Goal: Task Accomplishment & Management: Use online tool/utility

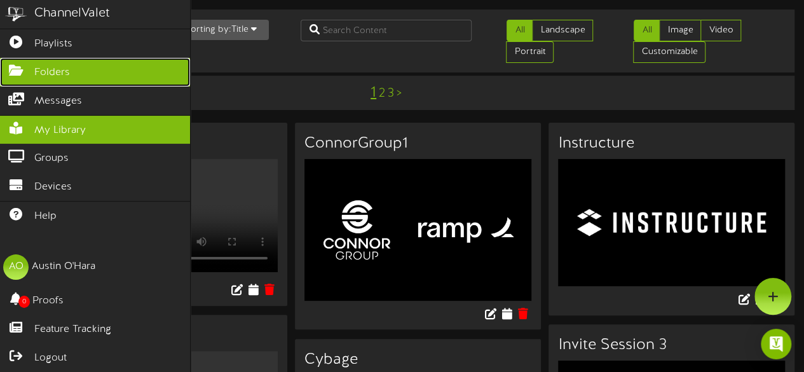
click at [50, 73] on span "Folders" at bounding box center [52, 72] width 36 height 15
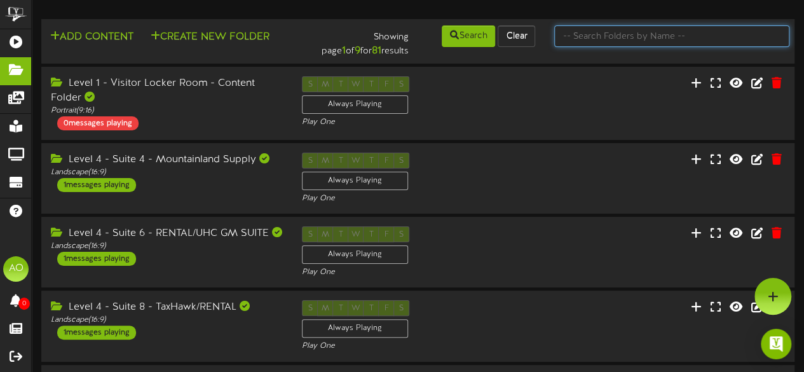
click at [594, 33] on input "text" at bounding box center [671, 36] width 235 height 22
type input "7"
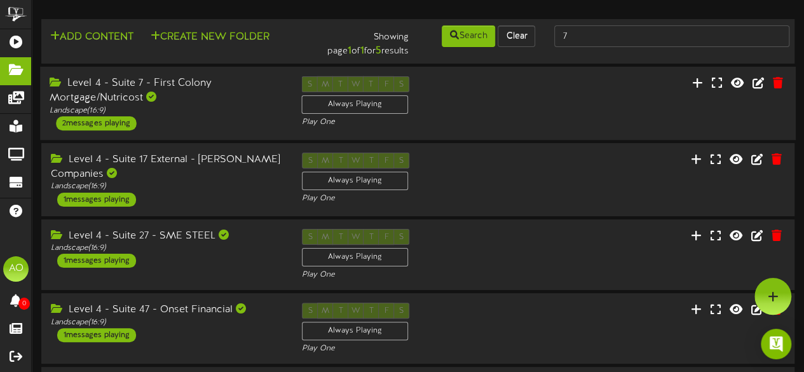
click at [127, 88] on div "Level 4 - Suite 7 - First Colony Mortgage/Nutricost" at bounding box center [166, 90] width 233 height 29
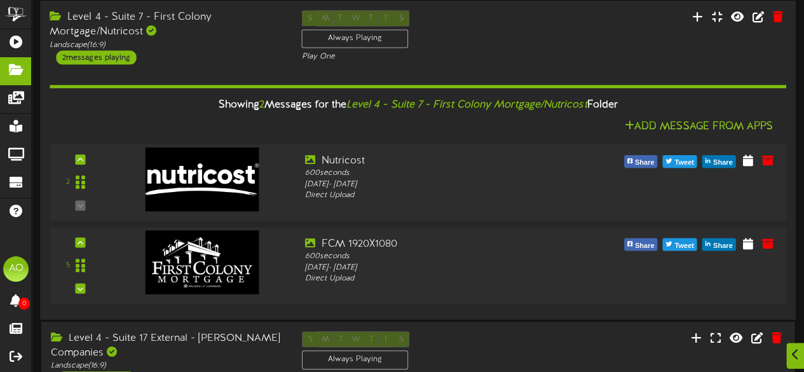
scroll to position [66, 0]
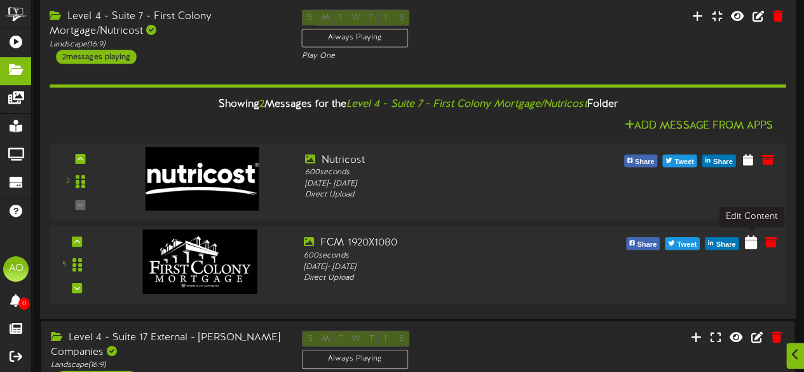
click at [751, 242] on icon at bounding box center [751, 242] width 12 height 14
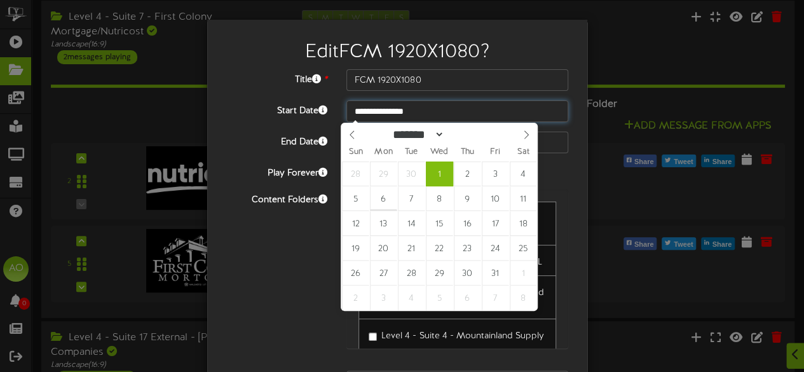
click at [392, 111] on input "**********" at bounding box center [457, 111] width 222 height 22
type input "**********"
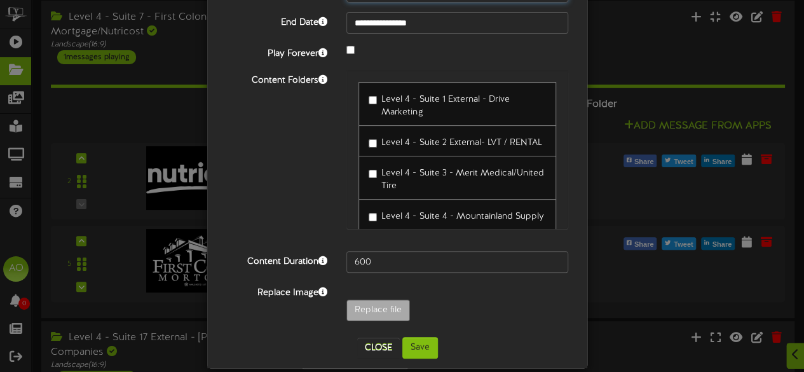
scroll to position [133, 0]
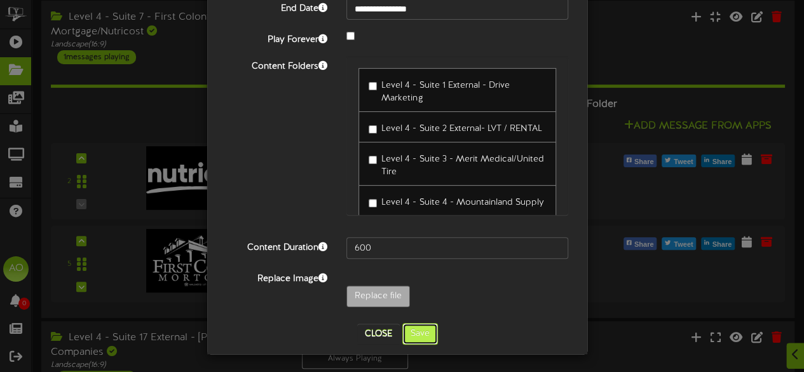
click at [413, 334] on button "Save" at bounding box center [420, 334] width 36 height 22
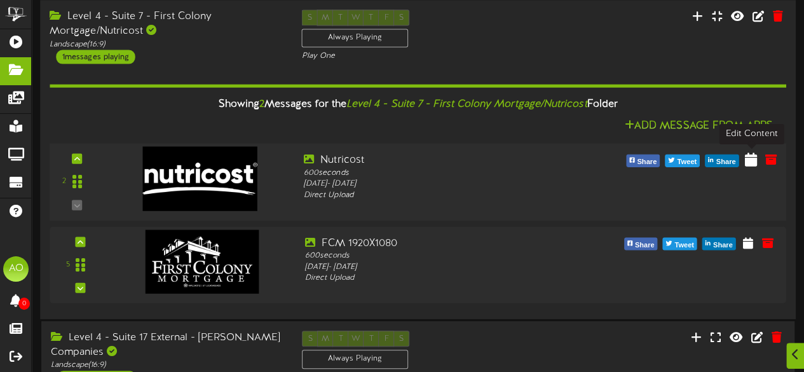
click at [753, 163] on icon at bounding box center [751, 158] width 12 height 14
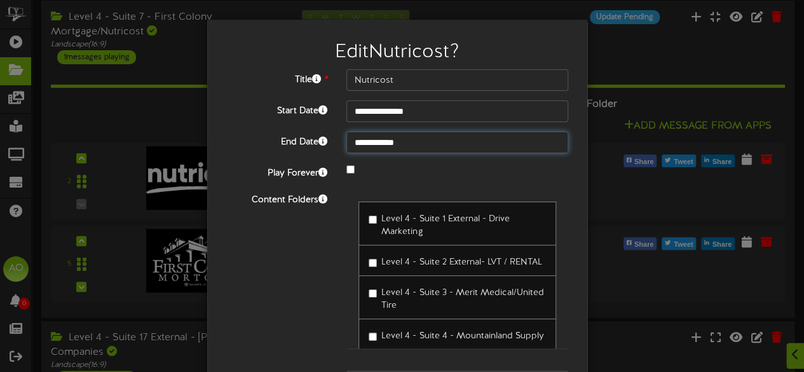
click at [406, 146] on input "**********" at bounding box center [457, 143] width 222 height 22
click at [549, 165] on div at bounding box center [457, 170] width 241 height 15
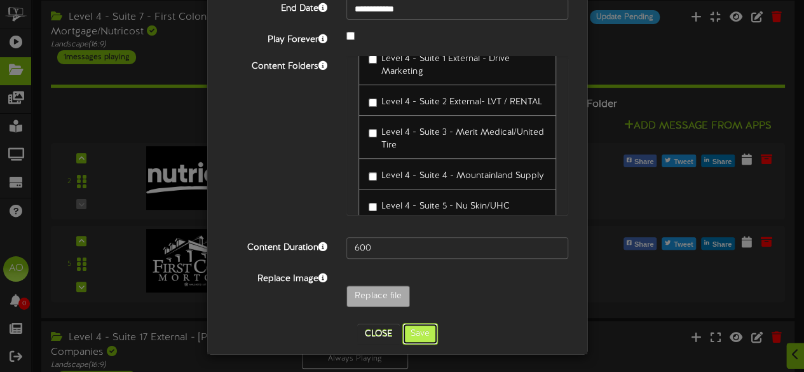
click at [417, 334] on button "Save" at bounding box center [420, 334] width 36 height 22
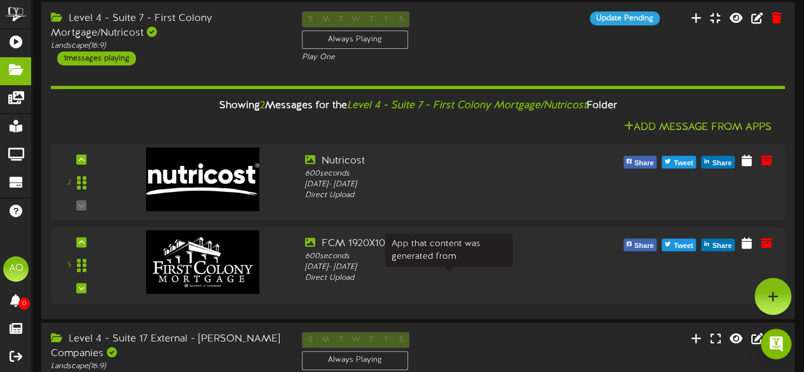
scroll to position [65, 0]
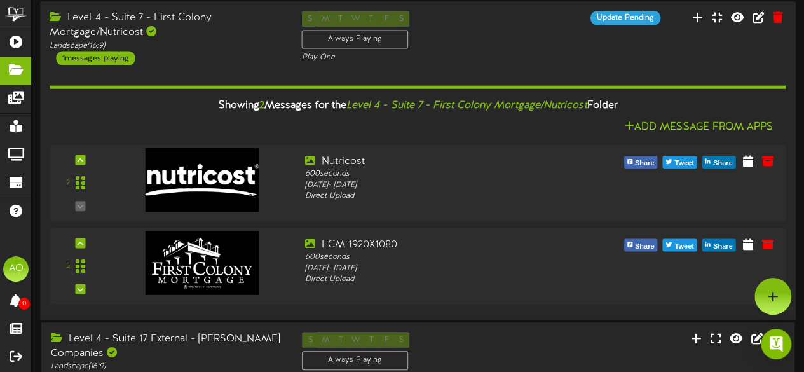
click at [213, 107] on div "Showing 2 Messages for the Level 4 - Suite 7 - First Colony Mortgage/Nutricost …" at bounding box center [418, 105] width 756 height 27
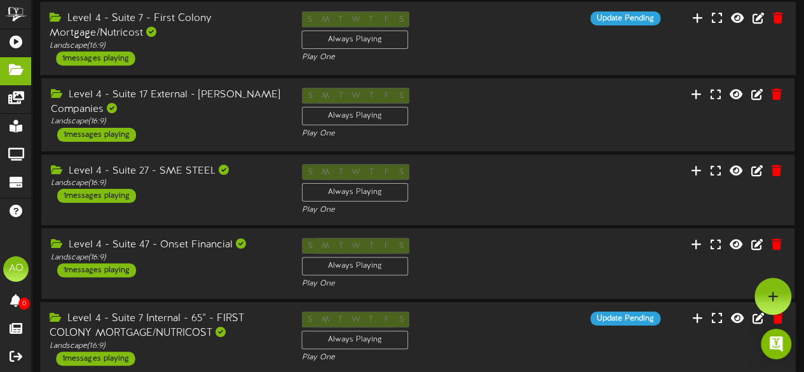
click at [174, 331] on div "Level 4 - Suite 7 Internal - 65" - FIRST COLONY MORTGAGE/NUTRICOST" at bounding box center [166, 325] width 233 height 29
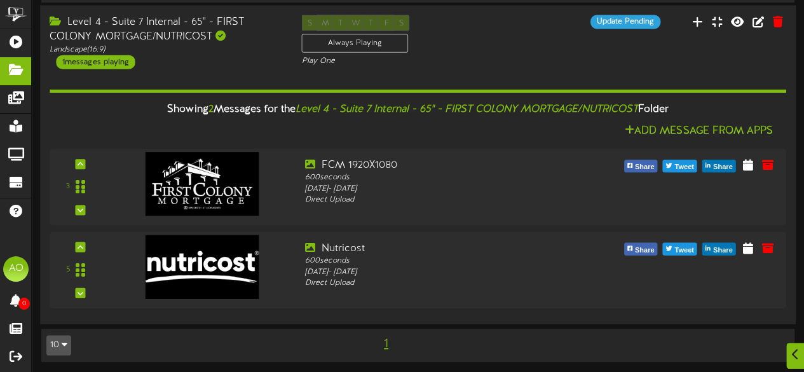
click at [139, 26] on div "Level 4 - Suite 7 Internal - 65" - FIRST COLONY MORTGAGE/NUTRICOST" at bounding box center [166, 29] width 233 height 29
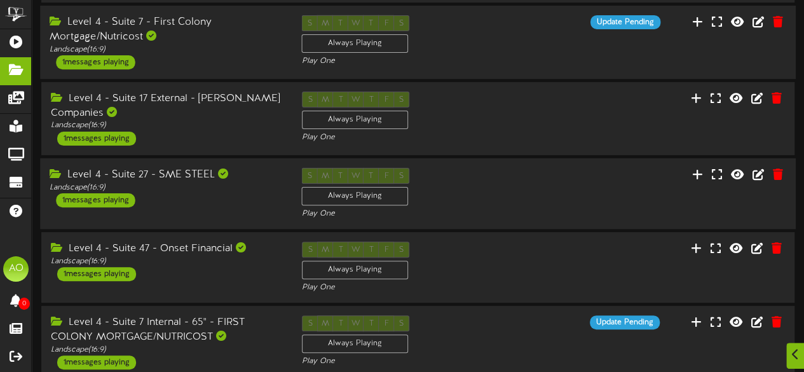
scroll to position [62, 0]
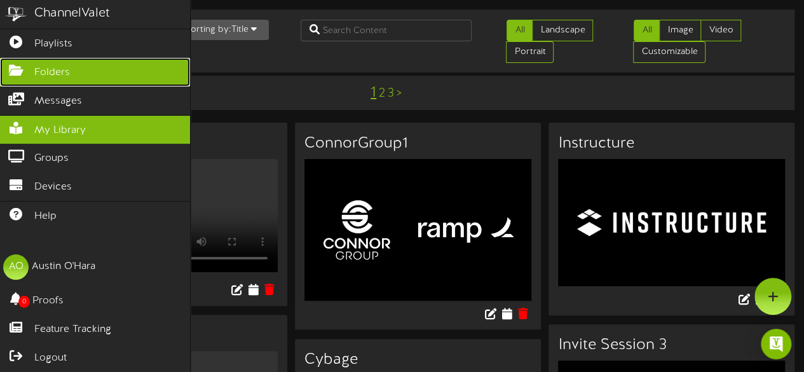
click at [18, 71] on icon at bounding box center [16, 69] width 32 height 10
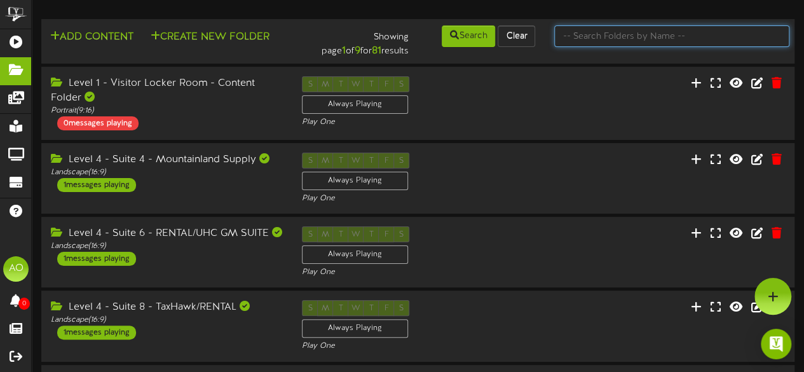
click at [627, 36] on input "text" at bounding box center [671, 36] width 235 height 22
type input "15"
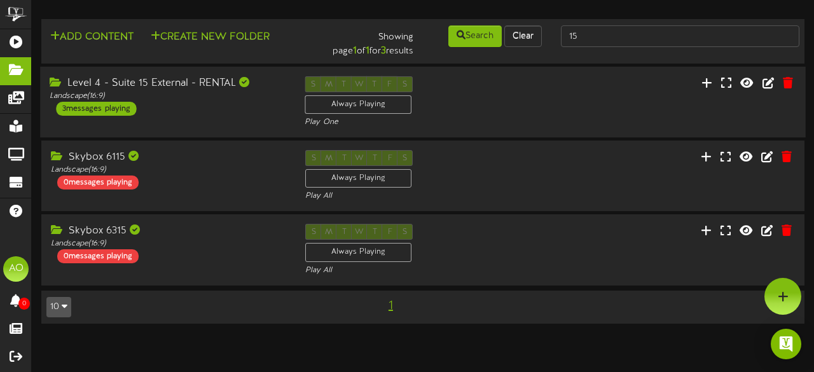
click at [178, 87] on div "Level 4 - Suite 15 External - RENTAL" at bounding box center [168, 83] width 236 height 15
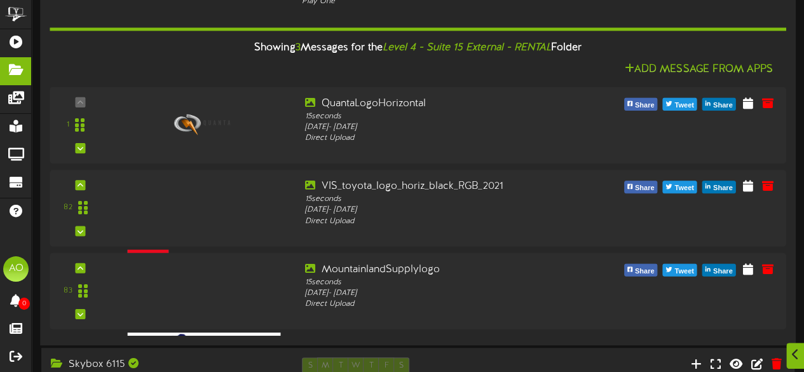
scroll to position [121, 0]
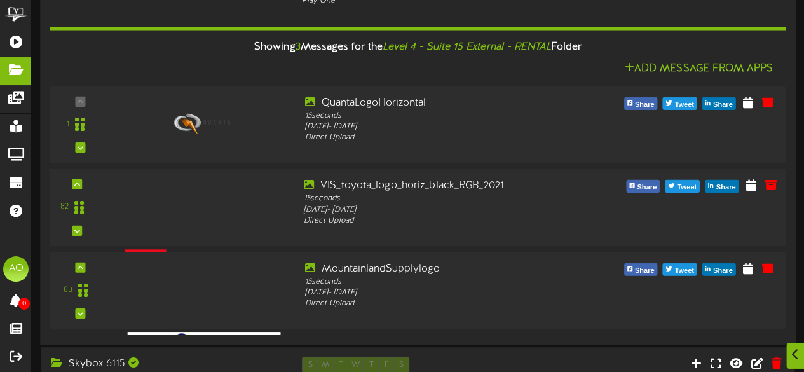
click at [200, 188] on div at bounding box center [199, 191] width 148 height 64
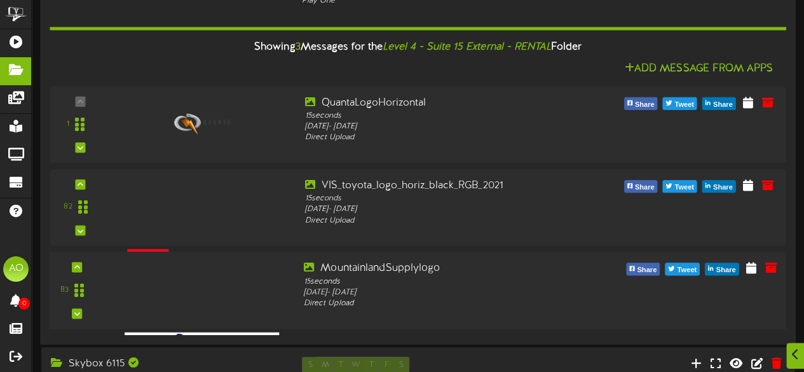
click at [208, 279] on div at bounding box center [199, 274] width 148 height 64
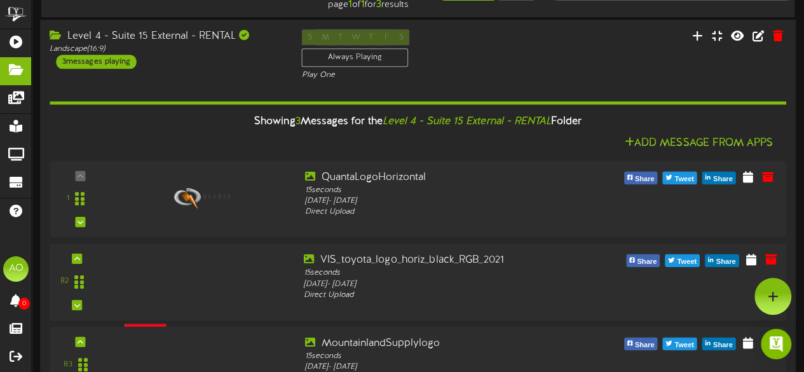
scroll to position [46, 0]
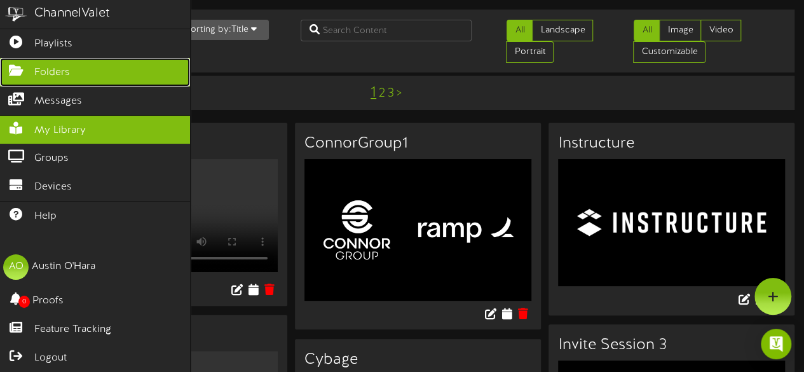
click at [11, 64] on icon at bounding box center [16, 69] width 32 height 10
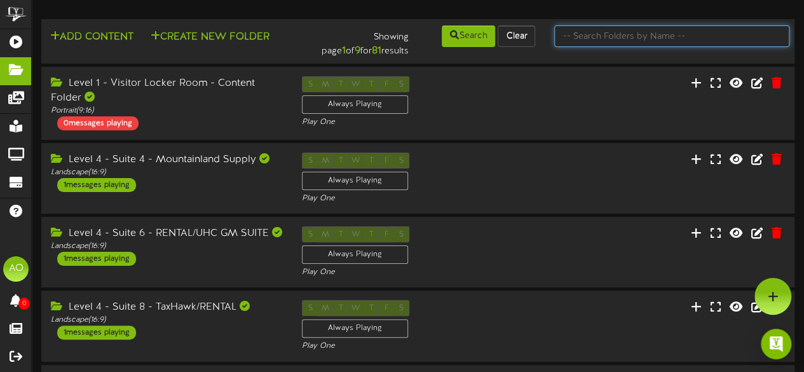
click at [627, 38] on input "text" at bounding box center [671, 36] width 235 height 22
type input "30"
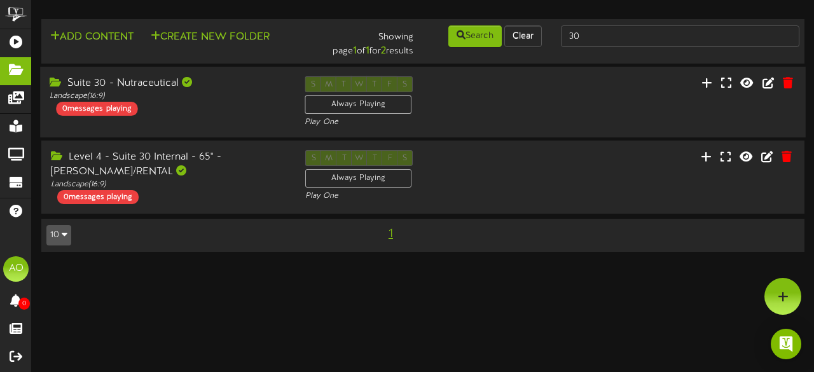
click at [141, 83] on div "Suite 30 - Nutraceutical" at bounding box center [168, 83] width 236 height 15
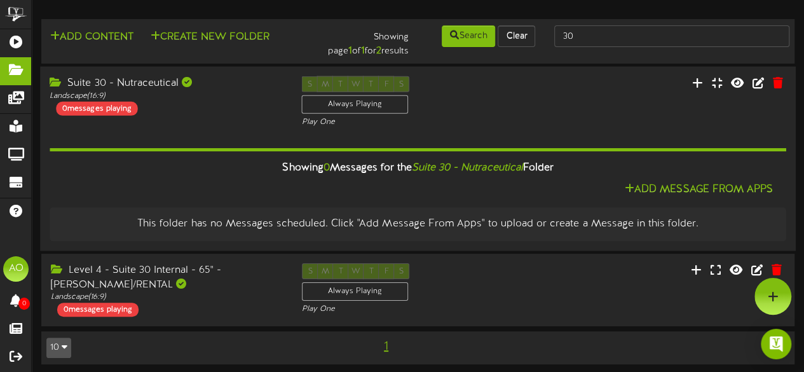
scroll to position [4, 0]
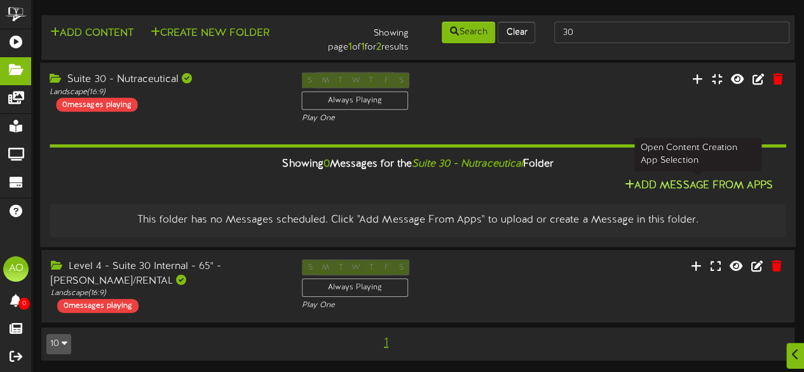
click at [675, 179] on button "Add Message From Apps" at bounding box center [699, 186] width 156 height 16
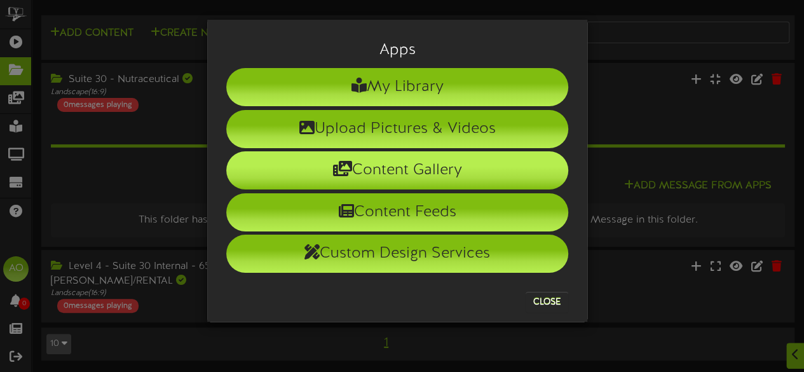
click at [441, 169] on li "Content Gallery" at bounding box center [397, 170] width 342 height 38
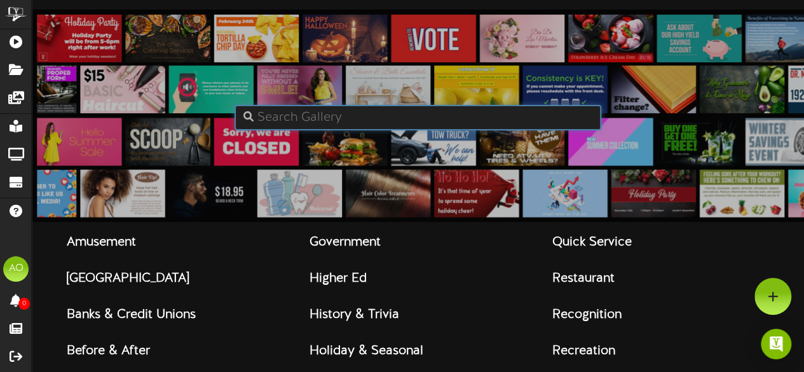
click at [381, 123] on input "text" at bounding box center [418, 117] width 367 height 25
type input "troy turner"
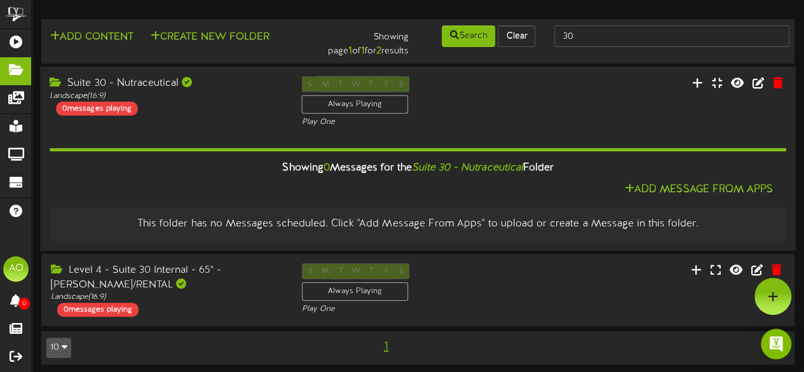
click at [481, 168] on icon "Suite 30 - Nutraceutical" at bounding box center [467, 167] width 111 height 11
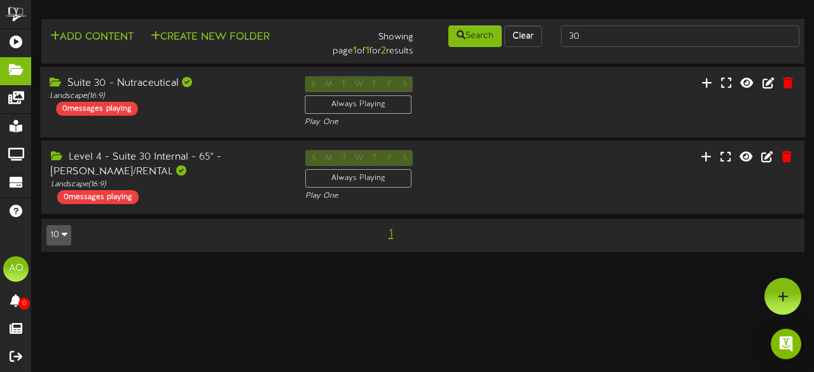
click at [456, 113] on div "S M T W T F S Always Playing Play One" at bounding box center [422, 102] width 255 height 52
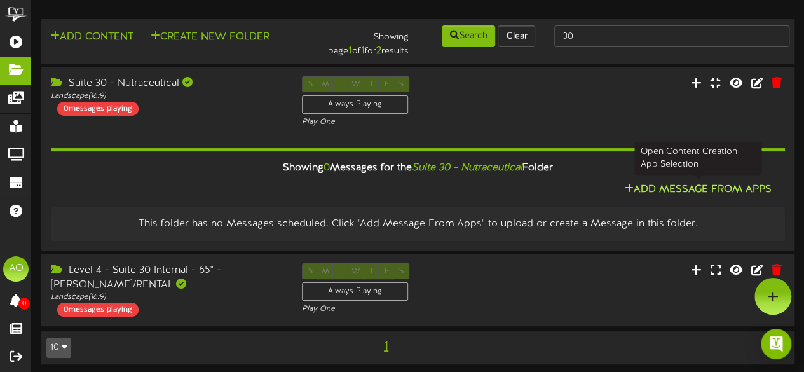
click at [674, 185] on button "Add Message From Apps" at bounding box center [697, 190] width 155 height 16
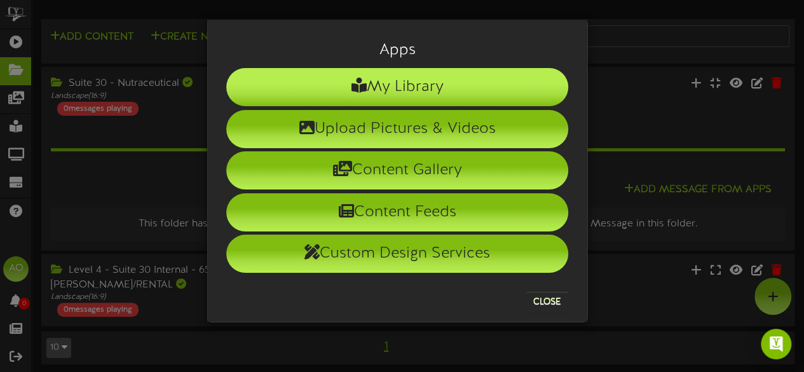
click at [420, 96] on li "My Library" at bounding box center [397, 87] width 342 height 38
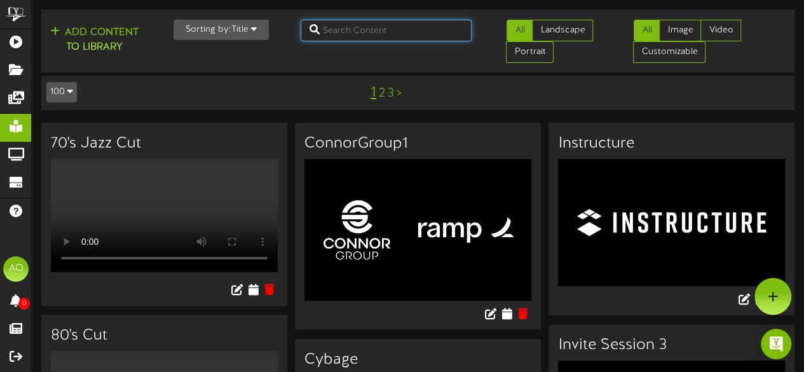
click at [340, 27] on input "text" at bounding box center [387, 31] width 172 height 22
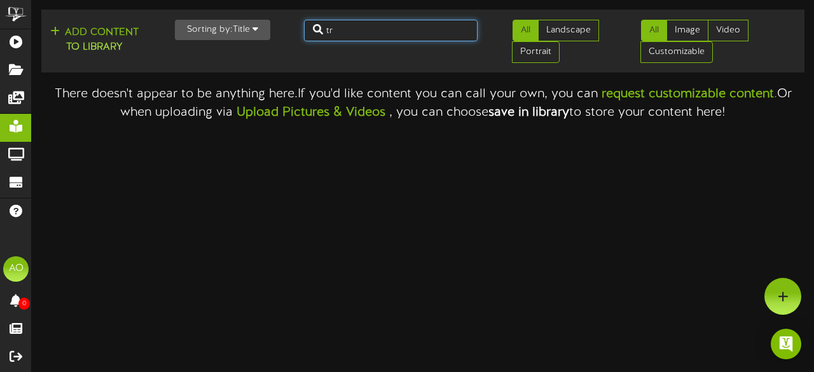
type input "t"
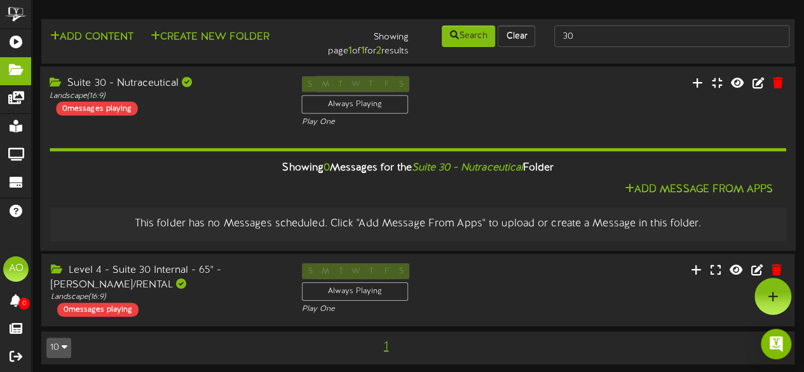
scroll to position [4, 0]
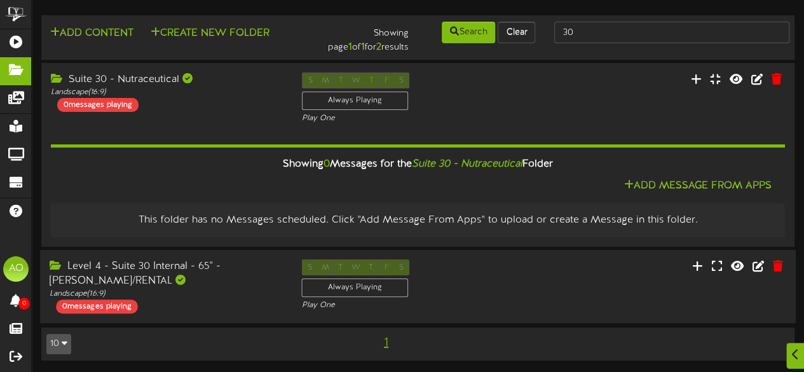
click at [217, 279] on div "Level 4 - Suite 30 Internal - 65" - TROY TURNER/RENTAL" at bounding box center [166, 273] width 233 height 29
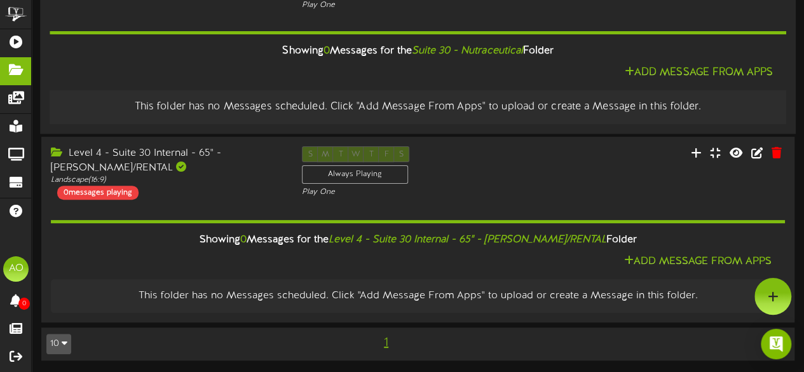
scroll to position [11, 0]
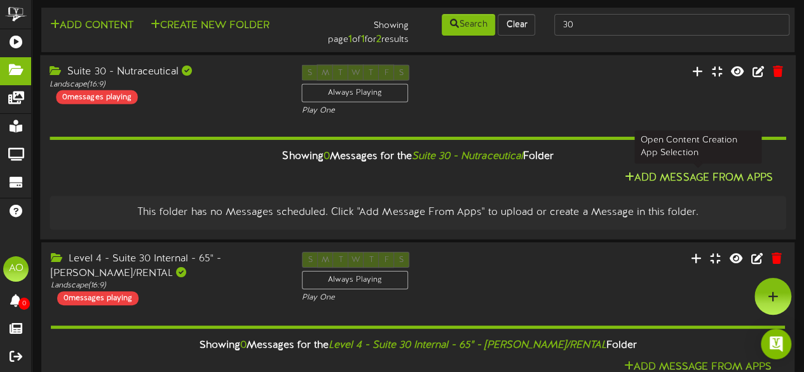
click at [675, 175] on button "Add Message From Apps" at bounding box center [699, 178] width 156 height 16
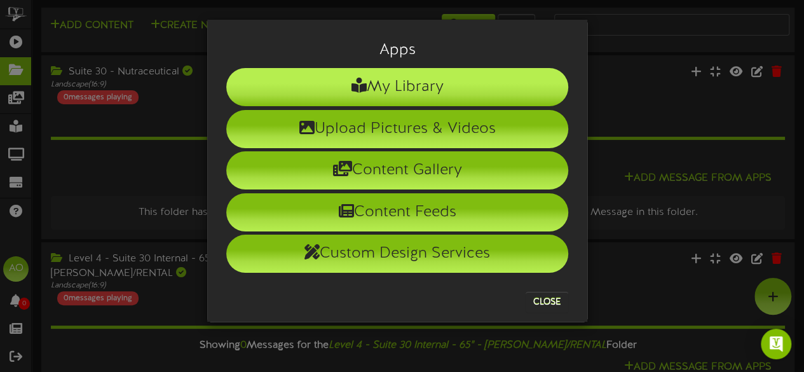
click at [465, 84] on li "My Library" at bounding box center [397, 87] width 342 height 38
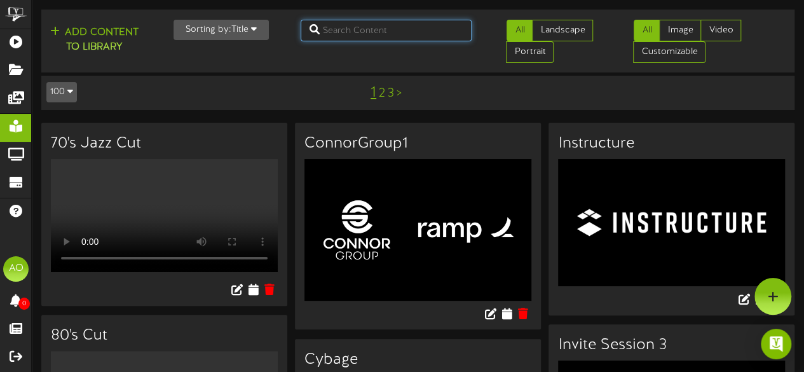
click at [360, 34] on input "text" at bounding box center [387, 31] width 172 height 22
type input "hillwood"
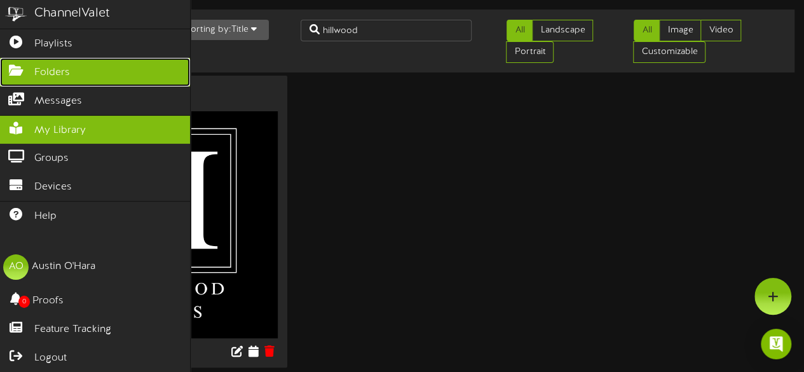
click at [67, 79] on link "Folders" at bounding box center [95, 72] width 190 height 29
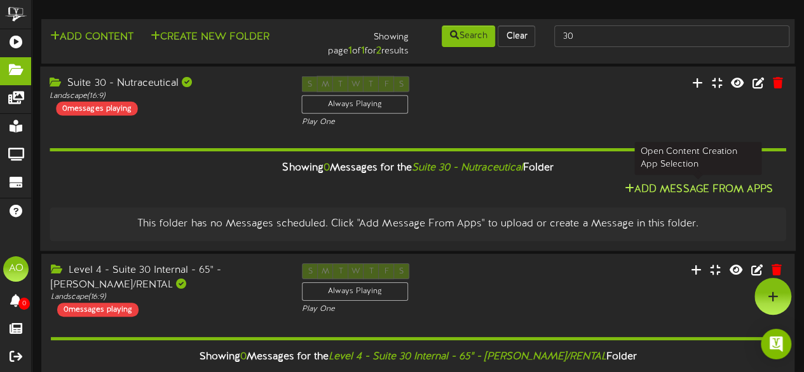
click at [658, 192] on button "Add Message From Apps" at bounding box center [699, 190] width 156 height 16
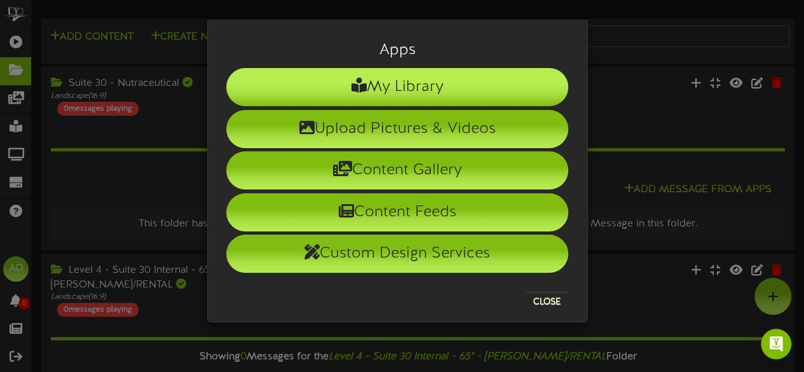
click at [467, 74] on li "My Library" at bounding box center [397, 87] width 342 height 38
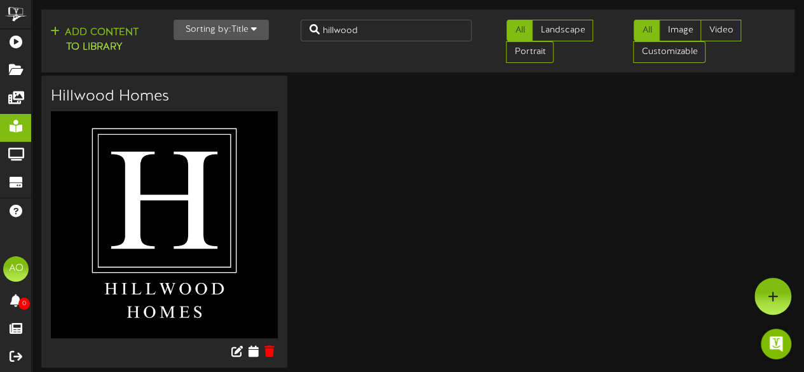
click at [135, 245] on img at bounding box center [164, 224] width 227 height 227
click at [253, 350] on icon at bounding box center [253, 351] width 12 height 14
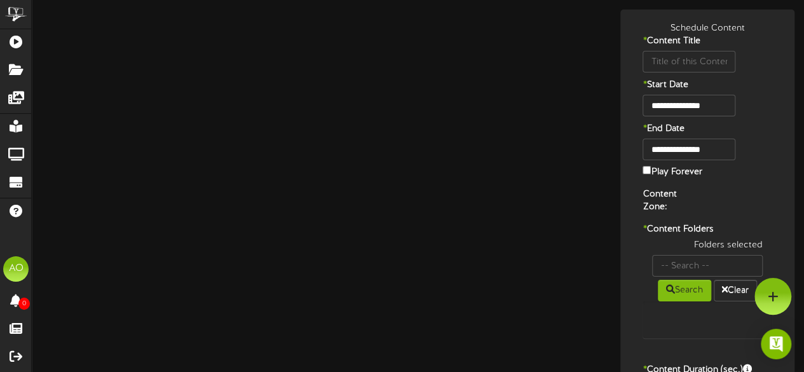
type input "Hillwood Homes"
type input "8"
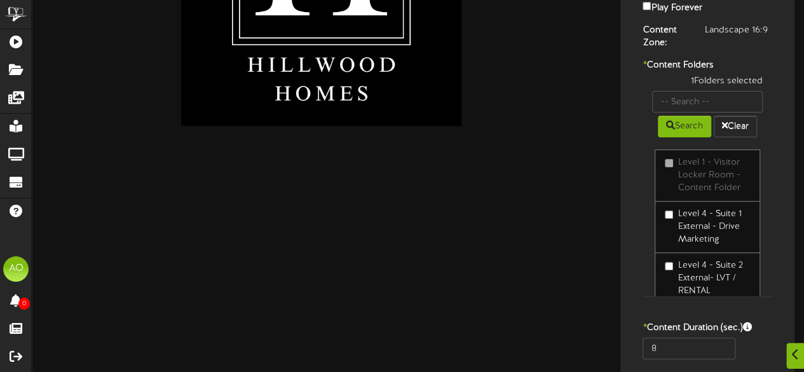
scroll to position [165, 0]
click at [716, 95] on input "text" at bounding box center [707, 101] width 111 height 22
type input "30"
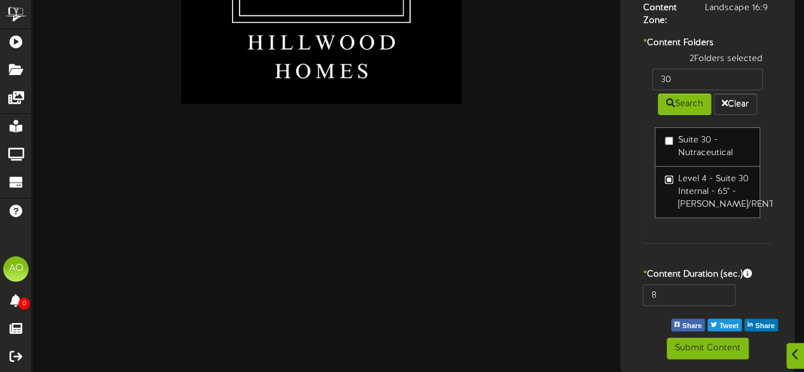
scroll to position [196, 0]
drag, startPoint x: 664, startPoint y: 297, endPoint x: 623, endPoint y: 296, distance: 40.7
click at [623, 296] on div "**********" at bounding box center [707, 97] width 174 height 549
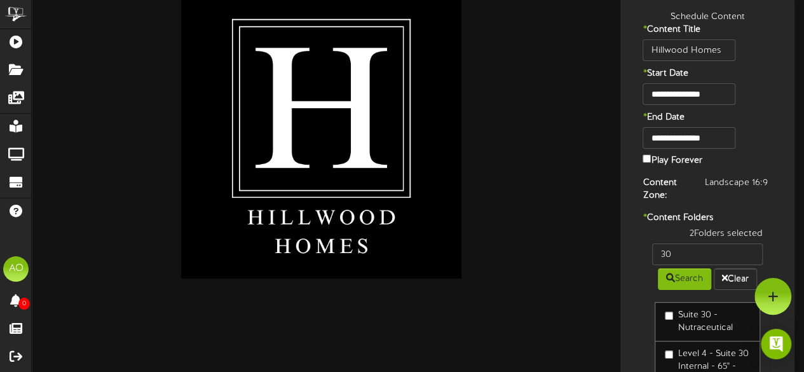
scroll to position [10, 0]
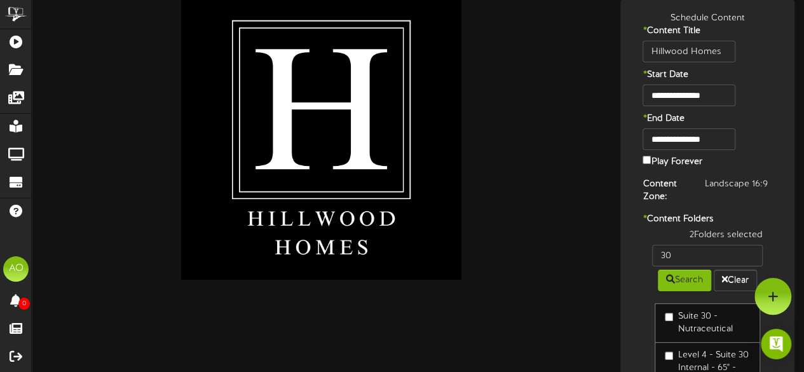
type input "600"
click at [711, 137] on input "**********" at bounding box center [689, 139] width 92 height 22
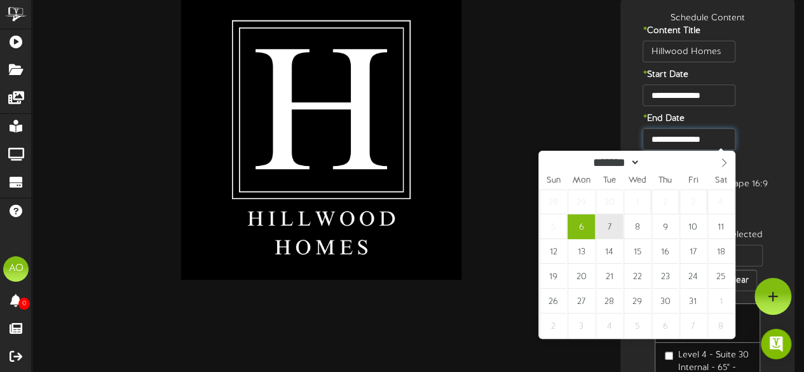
type input "**********"
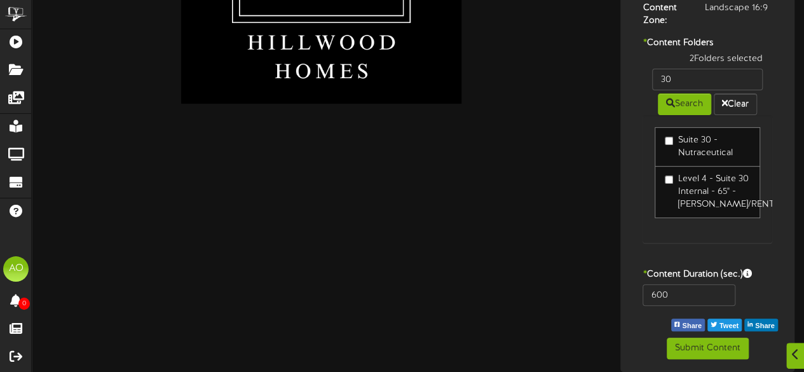
scroll to position [196, 0]
click at [699, 348] on button "Submit Content" at bounding box center [708, 349] width 82 height 22
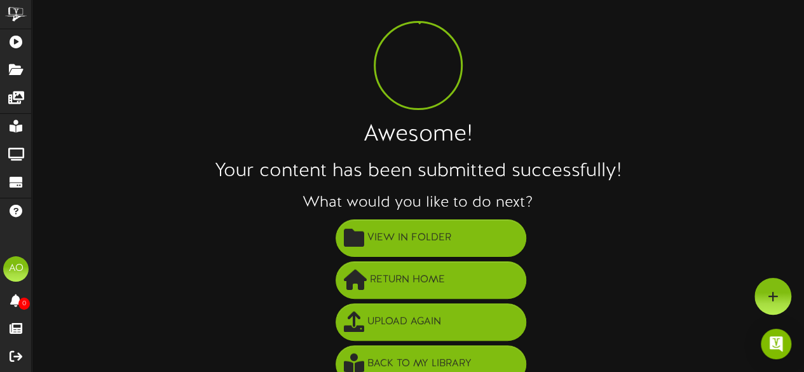
scroll to position [0, 0]
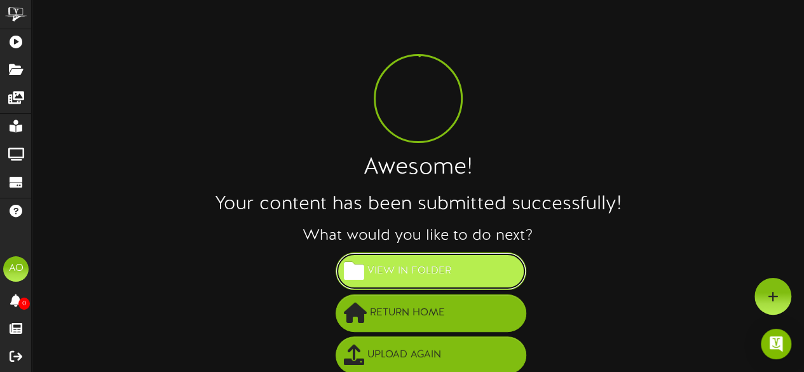
click at [439, 282] on button "View in Folder" at bounding box center [431, 271] width 191 height 38
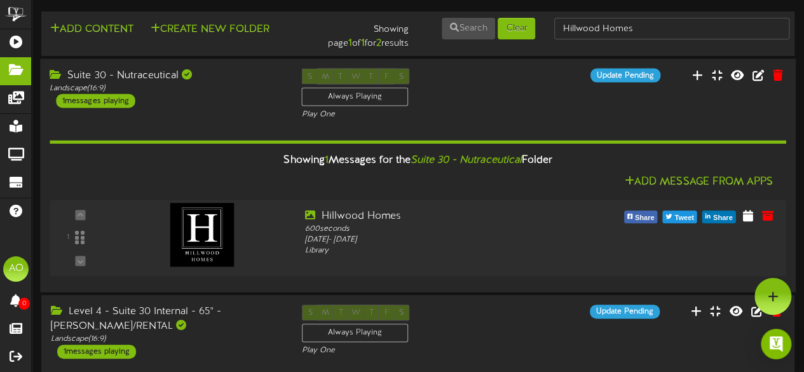
scroll to position [3, 0]
